Goal: Information Seeking & Learning: Check status

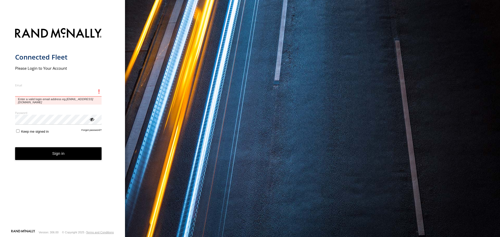
click at [55, 94] on input "Email" at bounding box center [58, 91] width 87 height 9
type input "**********"
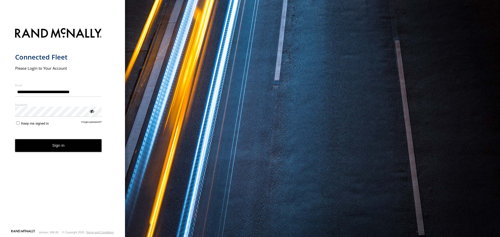
click at [94, 145] on button "Sign in" at bounding box center [58, 145] width 87 height 13
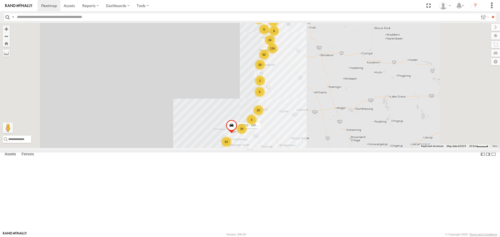
click at [22, 17] on input "text" at bounding box center [247, 17] width 464 height 8
click at [490, 13] on input "**" at bounding box center [493, 17] width 6 height 8
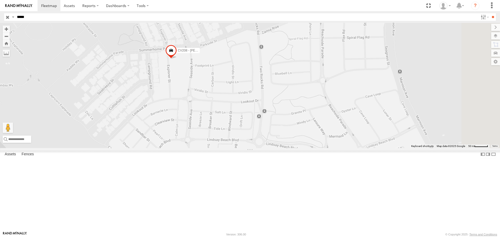
drag, startPoint x: 326, startPoint y: 135, endPoint x: 244, endPoint y: 98, distance: 89.9
click at [246, 101] on div "CV208 - [PERSON_NAME]" at bounding box center [250, 85] width 500 height 125
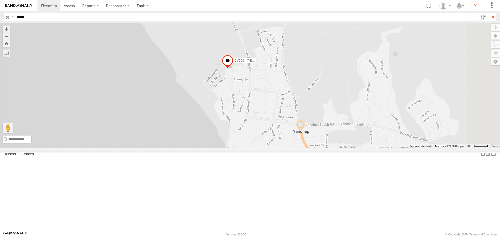
drag, startPoint x: 30, startPoint y: 16, endPoint x: 1, endPoint y: 13, distance: 29.6
click at [1, 13] on header "Search Query Asset ID Asset Label Registration Manufacturer Model VIN Job ID" at bounding box center [250, 17] width 500 height 12
click at [490, 13] on input "**" at bounding box center [493, 17] width 6 height 8
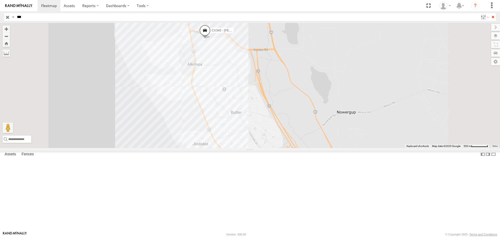
drag, startPoint x: 281, startPoint y: 47, endPoint x: 276, endPoint y: 107, distance: 60.4
click at [276, 108] on div "CV349 - [PERSON_NAME] CV340 - [PERSON_NAME]" at bounding box center [250, 85] width 500 height 125
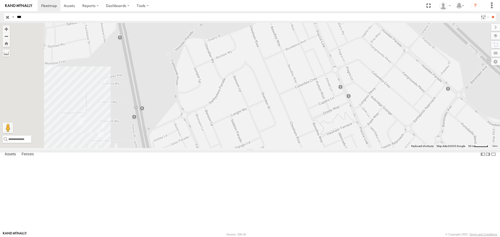
drag, startPoint x: 258, startPoint y: 115, endPoint x: 297, endPoint y: 75, distance: 55.5
click at [297, 75] on div "CV349 - [PERSON_NAME] CV340 - [PERSON_NAME]" at bounding box center [250, 85] width 500 height 125
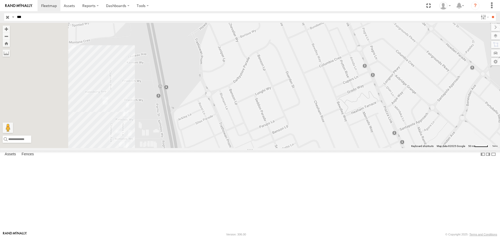
drag, startPoint x: 251, startPoint y: 118, endPoint x: 298, endPoint y: 79, distance: 60.7
click at [298, 79] on div "CV349 - [PERSON_NAME] CV340 - [PERSON_NAME]" at bounding box center [250, 85] width 500 height 125
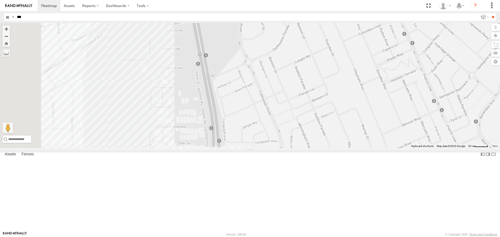
click at [182, 134] on div "CV349 - [PERSON_NAME] CV340 - [PERSON_NAME]" at bounding box center [250, 85] width 500 height 125
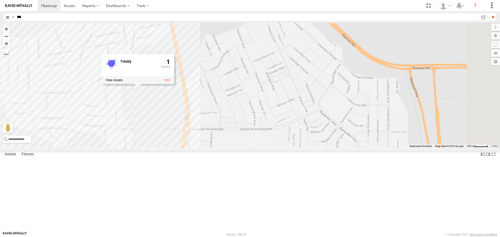
drag, startPoint x: 235, startPoint y: 148, endPoint x: 205, endPoint y: 178, distance: 42.2
click at [205, 148] on div "CV349 - [PERSON_NAME] CV340 - [PERSON_NAME] Trinity 1" at bounding box center [250, 85] width 500 height 125
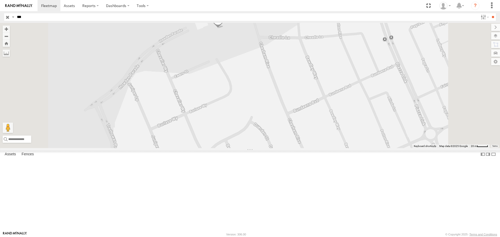
click at [494, 38] on label at bounding box center [495, 35] width 9 height 7
click at [0, 0] on span "Basemaps" at bounding box center [0, 0] width 0 height 0
click at [0, 0] on span "Satellite + Roadmap" at bounding box center [0, 0] width 0 height 0
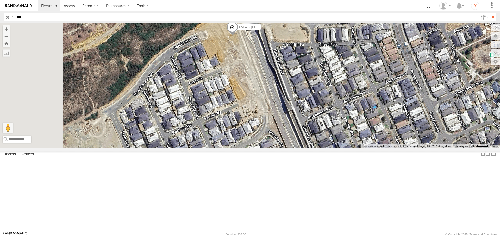
drag, startPoint x: 284, startPoint y: 86, endPoint x: 299, endPoint y: 51, distance: 38.5
click at [301, 61] on div "CV349 - [PERSON_NAME] CV340 - [PERSON_NAME] Trinity 1" at bounding box center [250, 85] width 500 height 125
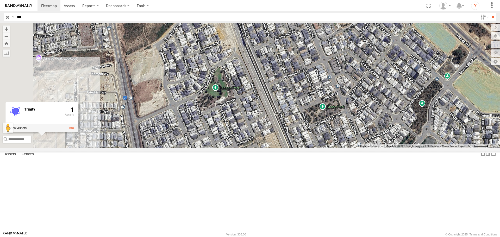
drag, startPoint x: 269, startPoint y: 137, endPoint x: 272, endPoint y: 112, distance: 25.3
click at [272, 112] on div "CV349 - [PERSON_NAME] CV340 - [PERSON_NAME] Trinity 1" at bounding box center [250, 85] width 500 height 125
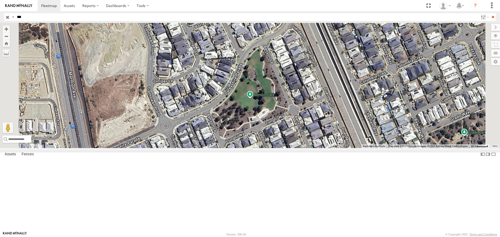
drag, startPoint x: 44, startPoint y: 19, endPoint x: 0, endPoint y: 18, distance: 44.0
click at [0, 18] on header "Search Query Asset ID Asset Label Registration Manufacturer Model VIN Job ID" at bounding box center [250, 17] width 500 height 12
click at [490, 13] on input "**" at bounding box center [493, 17] width 6 height 8
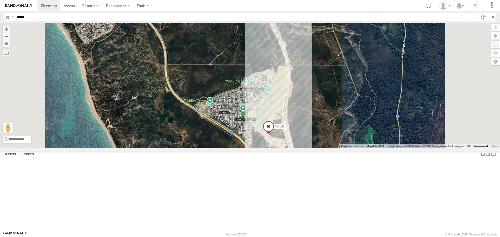
drag, startPoint x: 3, startPoint y: 14, endPoint x: 0, endPoint y: 12, distance: 3.8
click at [0, 12] on header "Search Query Asset ID Asset Label Registration Manufacturer Model VIN Job ID" at bounding box center [250, 17] width 500 height 12
click at [490, 13] on input "**" at bounding box center [493, 17] width 6 height 8
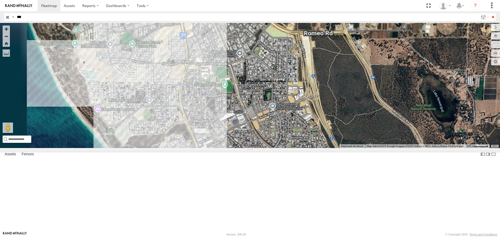
drag, startPoint x: 264, startPoint y: 38, endPoint x: 272, endPoint y: 131, distance: 93.9
click at [272, 131] on div "CV349 - [PERSON_NAME] CV340 - [PERSON_NAME]" at bounding box center [250, 85] width 500 height 125
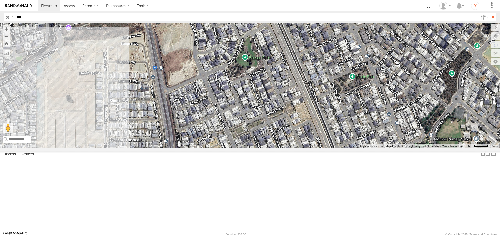
drag, startPoint x: 243, startPoint y: 161, endPoint x: 276, endPoint y: 125, distance: 48.5
click at [276, 125] on div "CV349 - [PERSON_NAME] CV340 - [PERSON_NAME]" at bounding box center [250, 85] width 500 height 125
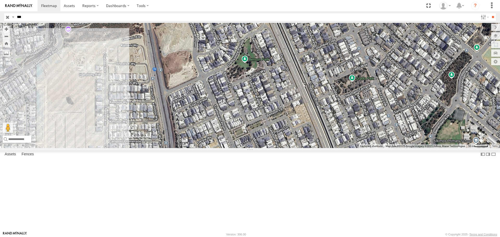
drag, startPoint x: 268, startPoint y: 116, endPoint x: 268, endPoint y: 120, distance: 3.9
click at [268, 120] on div "CV349 - [PERSON_NAME] CV340 - [PERSON_NAME]" at bounding box center [250, 85] width 500 height 125
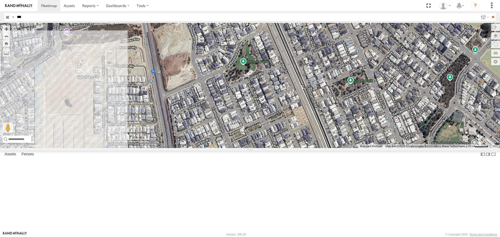
drag, startPoint x: 268, startPoint y: 119, endPoint x: 266, endPoint y: 121, distance: 3.1
click at [266, 121] on div "CV349 - [PERSON_NAME] CV340 - [PERSON_NAME]" at bounding box center [250, 85] width 500 height 125
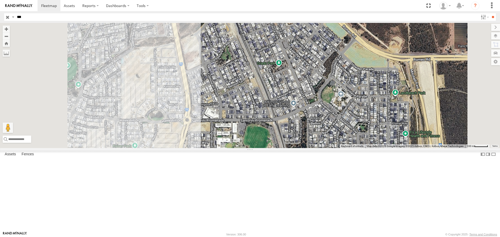
drag, startPoint x: 215, startPoint y: 158, endPoint x: 247, endPoint y: 120, distance: 49.8
click at [247, 120] on div "CV349 - [PERSON_NAME] CV340 - [PERSON_NAME]" at bounding box center [250, 85] width 500 height 125
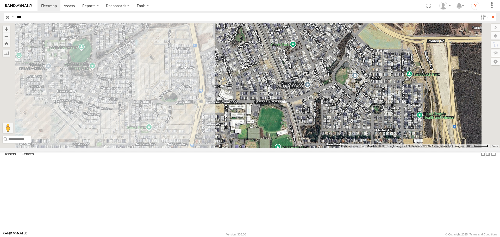
click at [208, 132] on div "CV349 - [PERSON_NAME] CV340 - [PERSON_NAME]" at bounding box center [250, 85] width 500 height 125
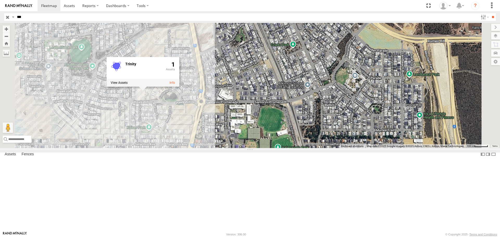
click at [245, 138] on div "CV349 - [PERSON_NAME] CV340 - [PERSON_NAME] Trinity 1" at bounding box center [250, 85] width 500 height 125
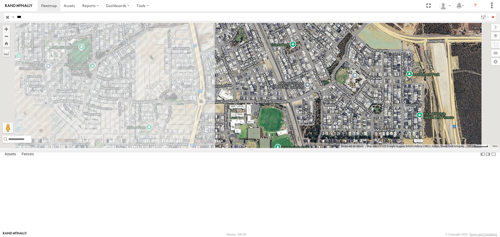
click at [192, 138] on div "CV349 - [PERSON_NAME] CV340 - [PERSON_NAME]" at bounding box center [250, 85] width 500 height 125
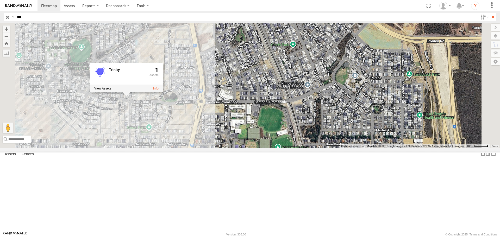
click at [244, 135] on div "CV349 - [PERSON_NAME] CV340 - [PERSON_NAME] Trinity 1" at bounding box center [250, 85] width 500 height 125
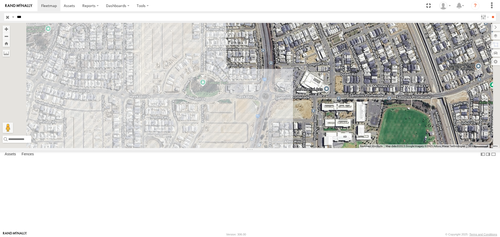
drag, startPoint x: 278, startPoint y: 130, endPoint x: 275, endPoint y: 132, distance: 3.6
click at [275, 132] on div "CV349 - [PERSON_NAME] CV340 - [PERSON_NAME]" at bounding box center [250, 85] width 500 height 125
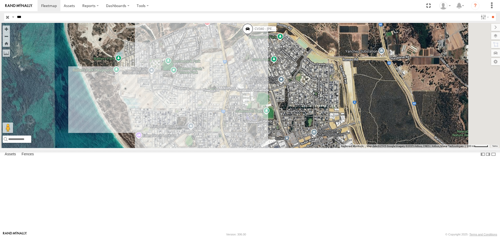
click at [264, 135] on div "CV349 - [PERSON_NAME] CV340 - [PERSON_NAME]" at bounding box center [250, 85] width 500 height 125
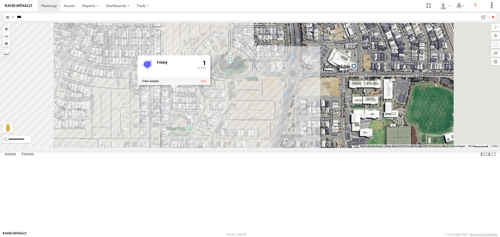
drag, startPoint x: 285, startPoint y: 124, endPoint x: 300, endPoint y: 117, distance: 16.9
click at [300, 117] on div "CV349 - [PERSON_NAME] CV340 - [PERSON_NAME] Trinity 1" at bounding box center [250, 85] width 500 height 125
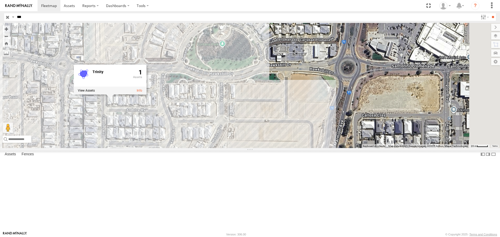
drag, startPoint x: 303, startPoint y: 118, endPoint x: 293, endPoint y: 116, distance: 10.0
click at [293, 116] on div "CV349 - [PERSON_NAME] CV340 - [PERSON_NAME] Trinity 1" at bounding box center [250, 85] width 500 height 125
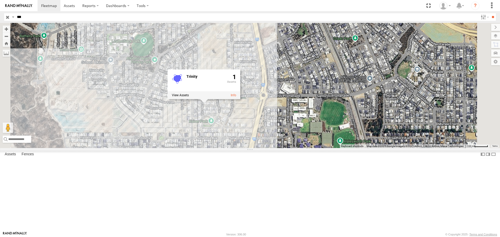
click at [188, 133] on div "CV340 - [PERSON_NAME] Trinity 1" at bounding box center [250, 85] width 500 height 125
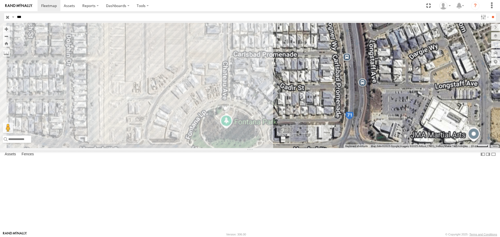
drag, startPoint x: 291, startPoint y: 59, endPoint x: 273, endPoint y: 98, distance: 43.0
click at [273, 98] on div "CV340 - [PERSON_NAME] Trinity 1" at bounding box center [250, 85] width 500 height 125
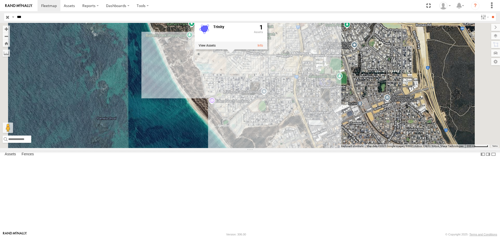
click at [371, 112] on div "CV340 - [PERSON_NAME] Trinity 1" at bounding box center [250, 85] width 500 height 125
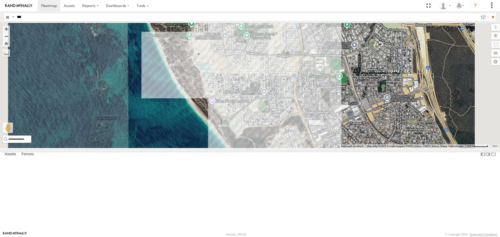
drag, startPoint x: 179, startPoint y: 16, endPoint x: 3, endPoint y: 14, distance: 176.4
click at [3, 14] on header "Search Query Asset ID Asset Label Registration Manufacturer Model VIN Job ID" at bounding box center [250, 17] width 500 height 12
click at [490, 13] on input "**" at bounding box center [493, 17] width 6 height 8
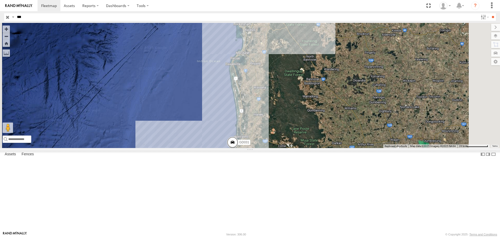
drag, startPoint x: 35, startPoint y: 16, endPoint x: 0, endPoint y: 15, distance: 34.7
click at [0, 15] on header "Search Query Asset ID Asset Label Registration Manufacturer Model VIN Job ID" at bounding box center [250, 17] width 500 height 12
type input "***"
click at [490, 13] on input "**" at bounding box center [493, 17] width 6 height 8
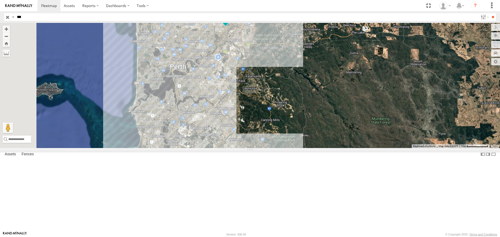
drag, startPoint x: 302, startPoint y: 59, endPoint x: 303, endPoint y: 85, distance: 26.4
click at [303, 85] on div "CV246 - [PERSON_NAME] CV346 - [PERSON_NAME] TT36 - MRRC CV375 - [PERSON_NAME]" at bounding box center [250, 85] width 500 height 125
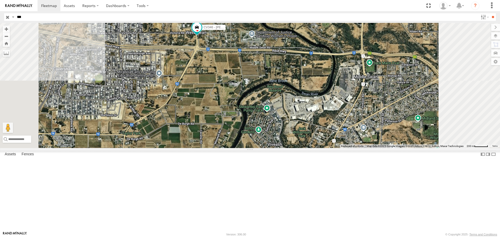
drag, startPoint x: 295, startPoint y: 82, endPoint x: 295, endPoint y: 91, distance: 9.7
click at [295, 91] on div "CV246 - [PERSON_NAME] CV346 - [PERSON_NAME] TT36 - MRRC CV375 - [PERSON_NAME]" at bounding box center [250, 85] width 500 height 125
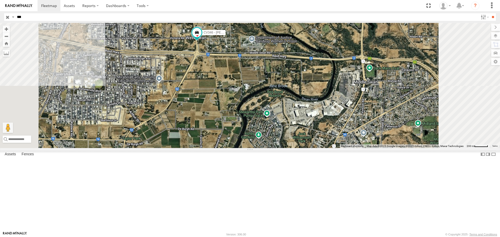
click at [202, 37] on span at bounding box center [196, 32] width 9 height 9
click at [338, 62] on div "CV246 - [PERSON_NAME] CV346 - [PERSON_NAME] TT36 - MRRC CV375 - [PERSON_NAME] C…" at bounding box center [250, 85] width 500 height 125
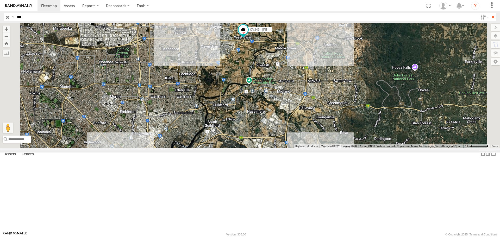
drag, startPoint x: 335, startPoint y: 105, endPoint x: 322, endPoint y: 88, distance: 21.3
click at [322, 88] on div "CV246 - [PERSON_NAME] CV346 - [PERSON_NAME] TT36 - MRRC CV375 - [PERSON_NAME]" at bounding box center [250, 85] width 500 height 125
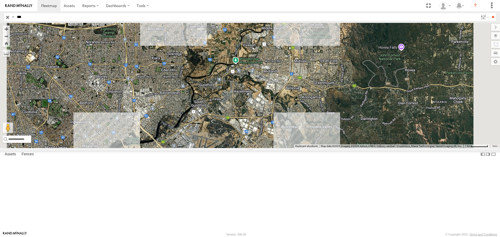
drag, startPoint x: 346, startPoint y: 142, endPoint x: 335, endPoint y: 135, distance: 12.6
click at [335, 135] on div "CV246 - [PERSON_NAME] CV346 - [PERSON_NAME] TT36 - MRRC CV375 - [PERSON_NAME]" at bounding box center [250, 85] width 500 height 125
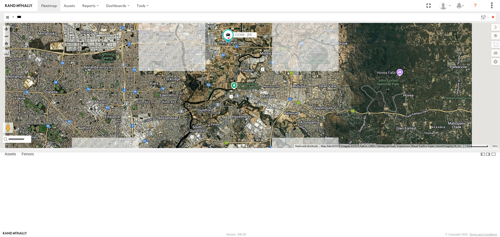
drag, startPoint x: 277, startPoint y: 62, endPoint x: 275, endPoint y: 98, distance: 36.3
click at [275, 98] on div "CV246 - [PERSON_NAME] CV346 - [PERSON_NAME] TT36 - MRRC CV375 - [PERSON_NAME]" at bounding box center [250, 85] width 500 height 125
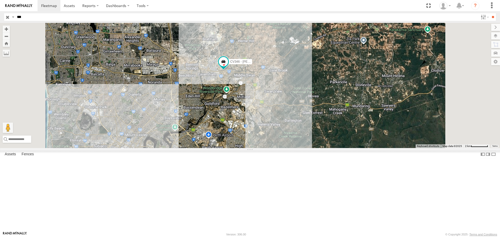
drag, startPoint x: 333, startPoint y: 160, endPoint x: 330, endPoint y: 150, distance: 10.7
click at [330, 148] on div "CV246 - [PERSON_NAME] CV346 - [PERSON_NAME] TT36 - MRRC CV375 - [PERSON_NAME]" at bounding box center [250, 85] width 500 height 125
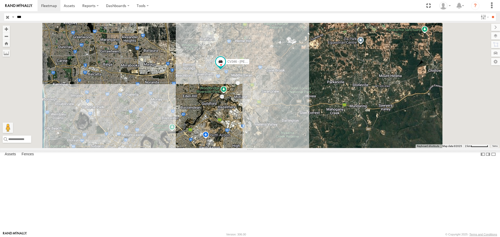
drag, startPoint x: 312, startPoint y: 128, endPoint x: 309, endPoint y: 129, distance: 3.4
click at [309, 129] on div "CV246 - [PERSON_NAME] CV346 - [PERSON_NAME] TT36 - MRRC CV375 - [PERSON_NAME]" at bounding box center [250, 85] width 500 height 125
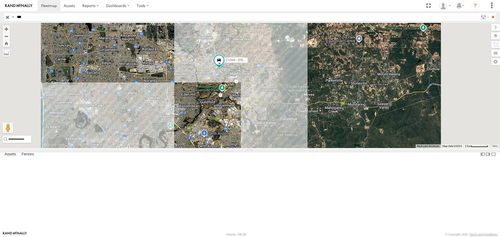
click at [328, 119] on div "CV246 - [PERSON_NAME] CV346 - [PERSON_NAME] TT36 - MRRC CV375 - [PERSON_NAME]" at bounding box center [250, 85] width 500 height 125
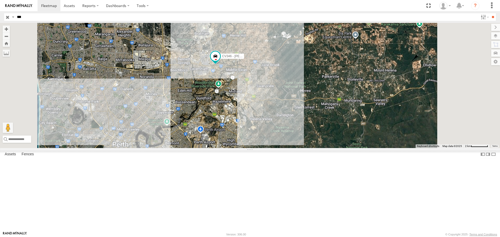
click at [327, 114] on div "CV246 - [PERSON_NAME] CV346 - [PERSON_NAME] TT36 - MRRC CV375 - [PERSON_NAME]" at bounding box center [250, 85] width 500 height 125
